Goal: Navigation & Orientation: Find specific page/section

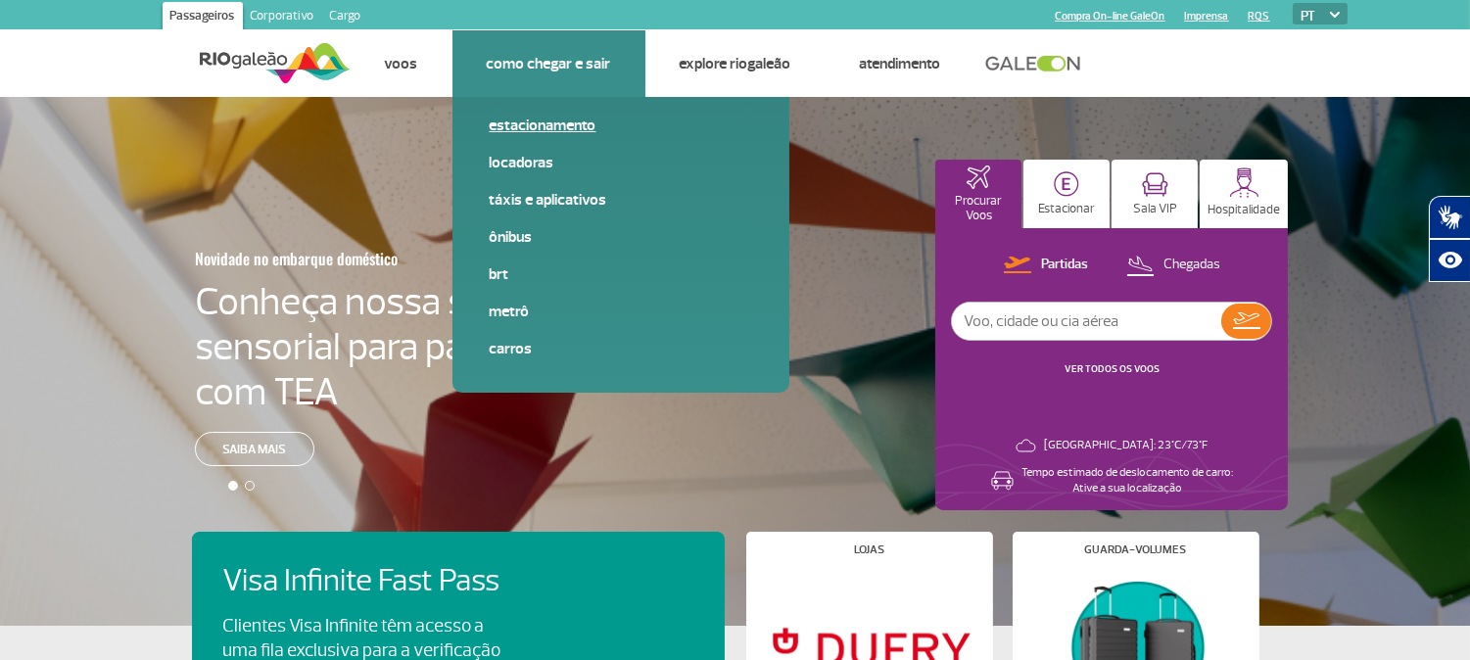
click at [530, 124] on link "Estacionamento" at bounding box center [621, 126] width 262 height 22
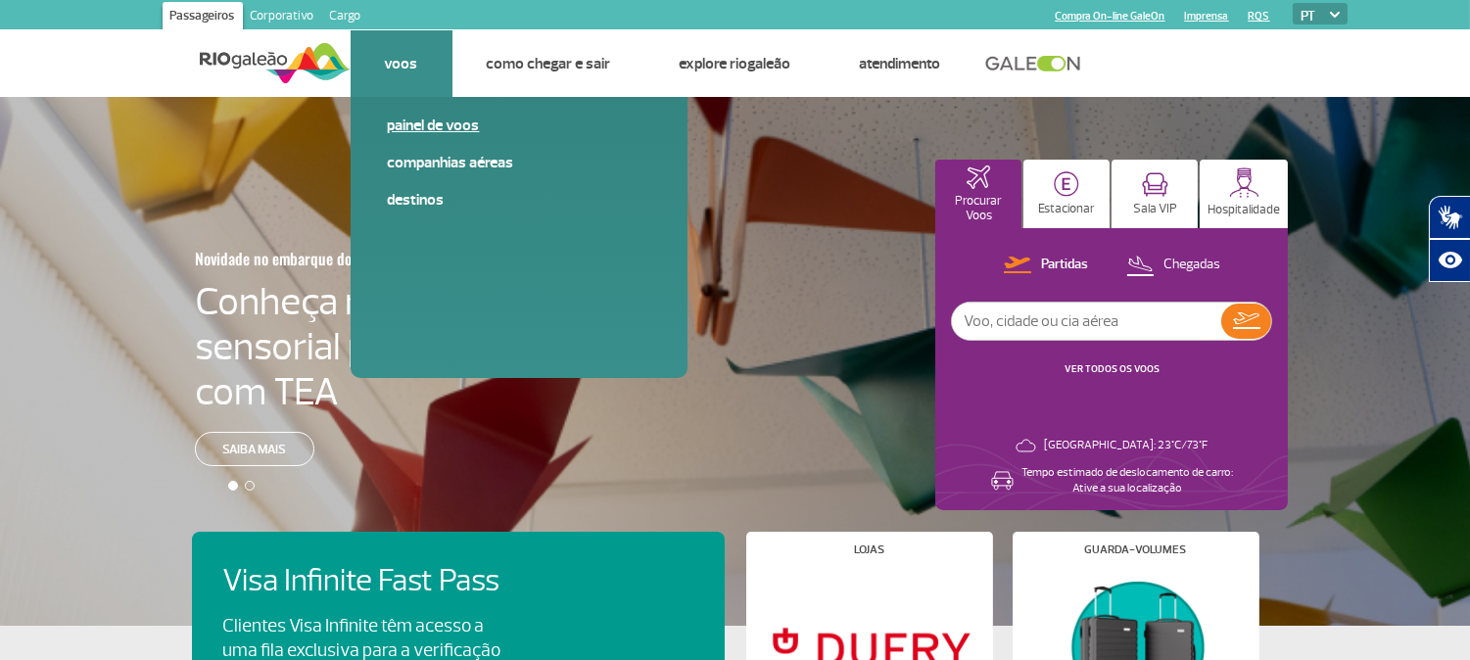
click at [402, 122] on link "Painel de voos" at bounding box center [519, 126] width 262 height 22
